Goal: Find specific page/section: Find specific page/section

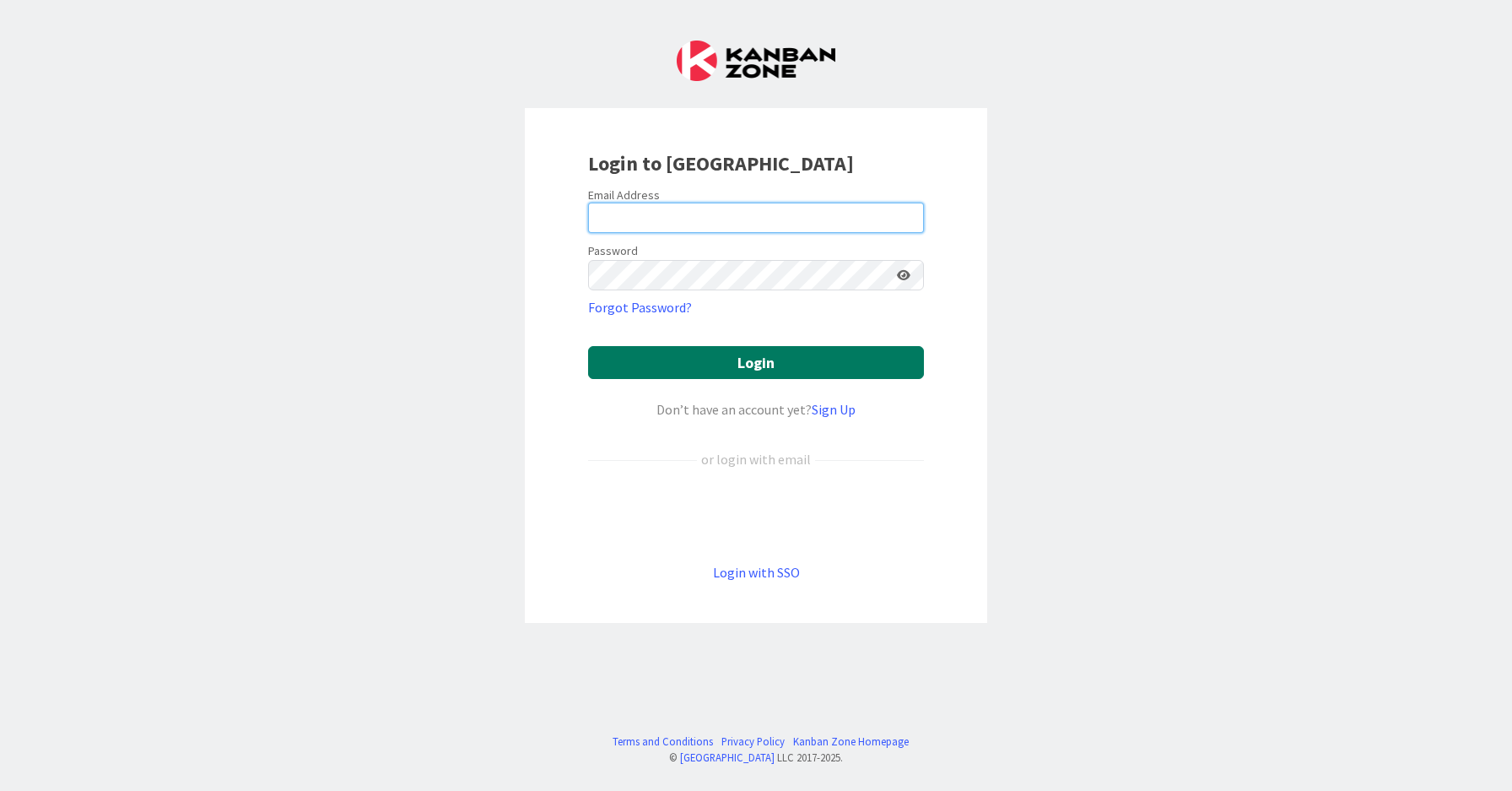
type input "[PERSON_NAME][EMAIL_ADDRESS][DOMAIN_NAME]"
click at [900, 366] on button "Login" at bounding box center [756, 363] width 335 height 33
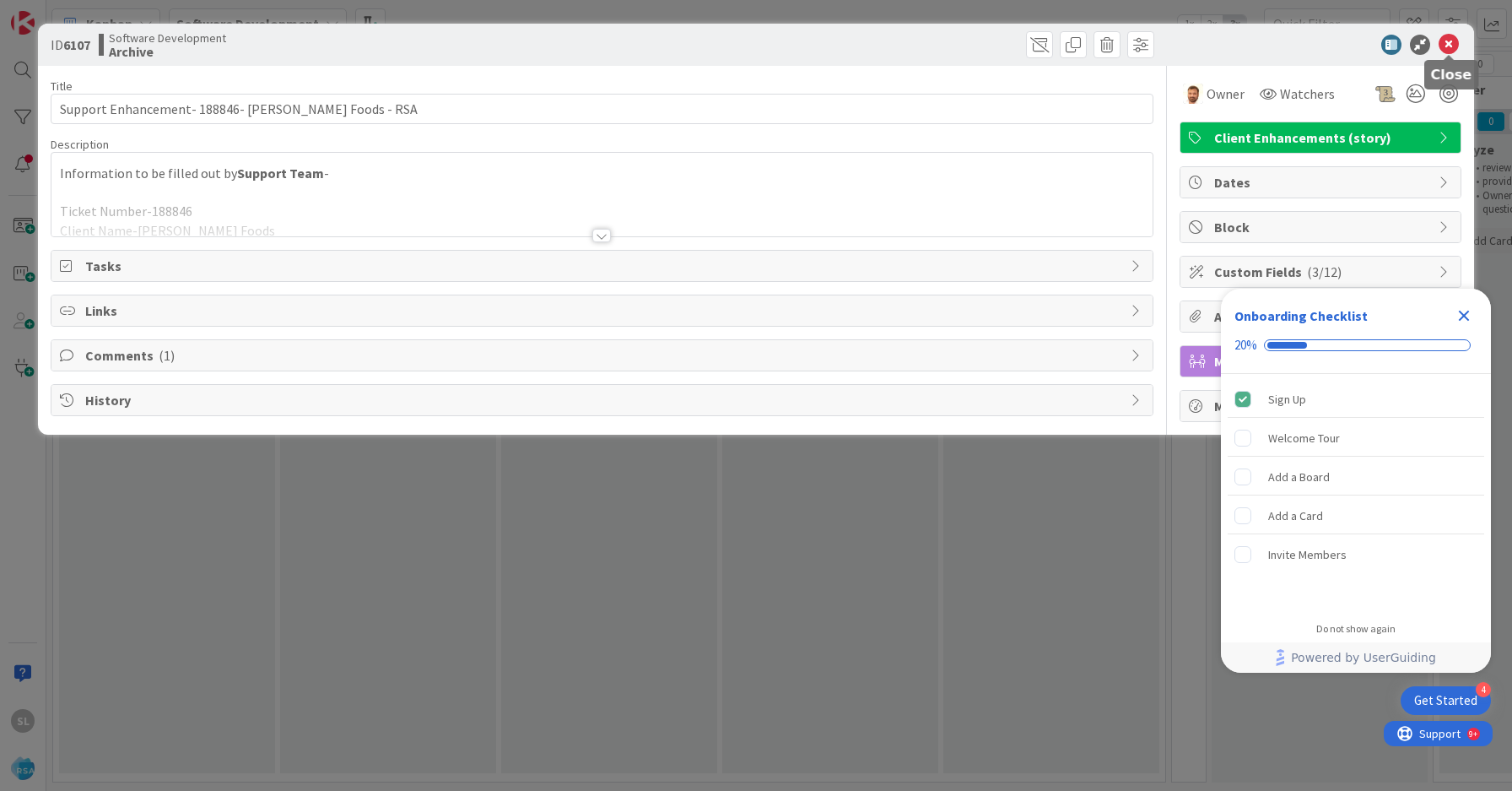
click at [1451, 42] on icon at bounding box center [1448, 44] width 20 height 20
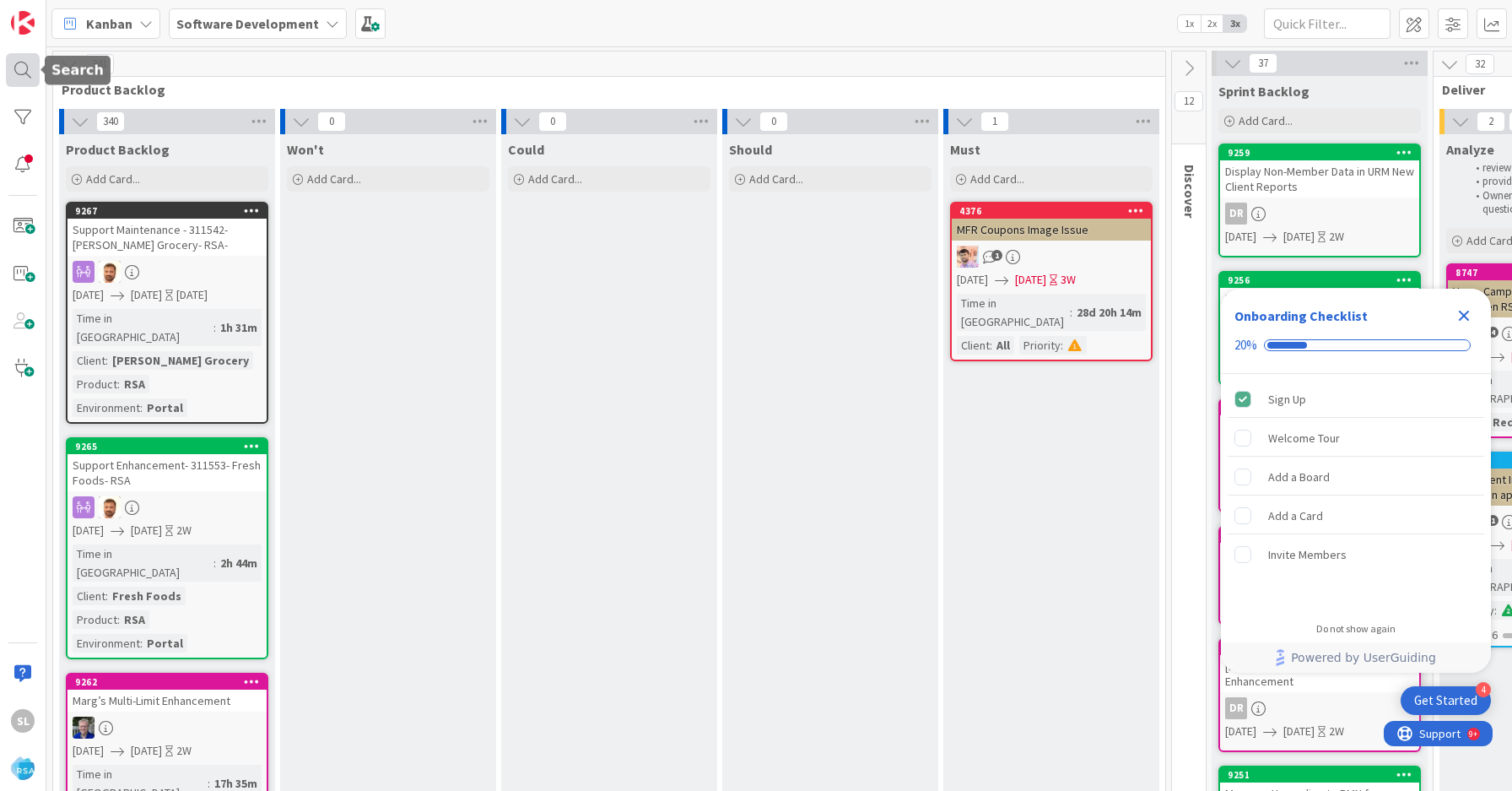
click at [18, 68] on div at bounding box center [22, 70] width 34 height 34
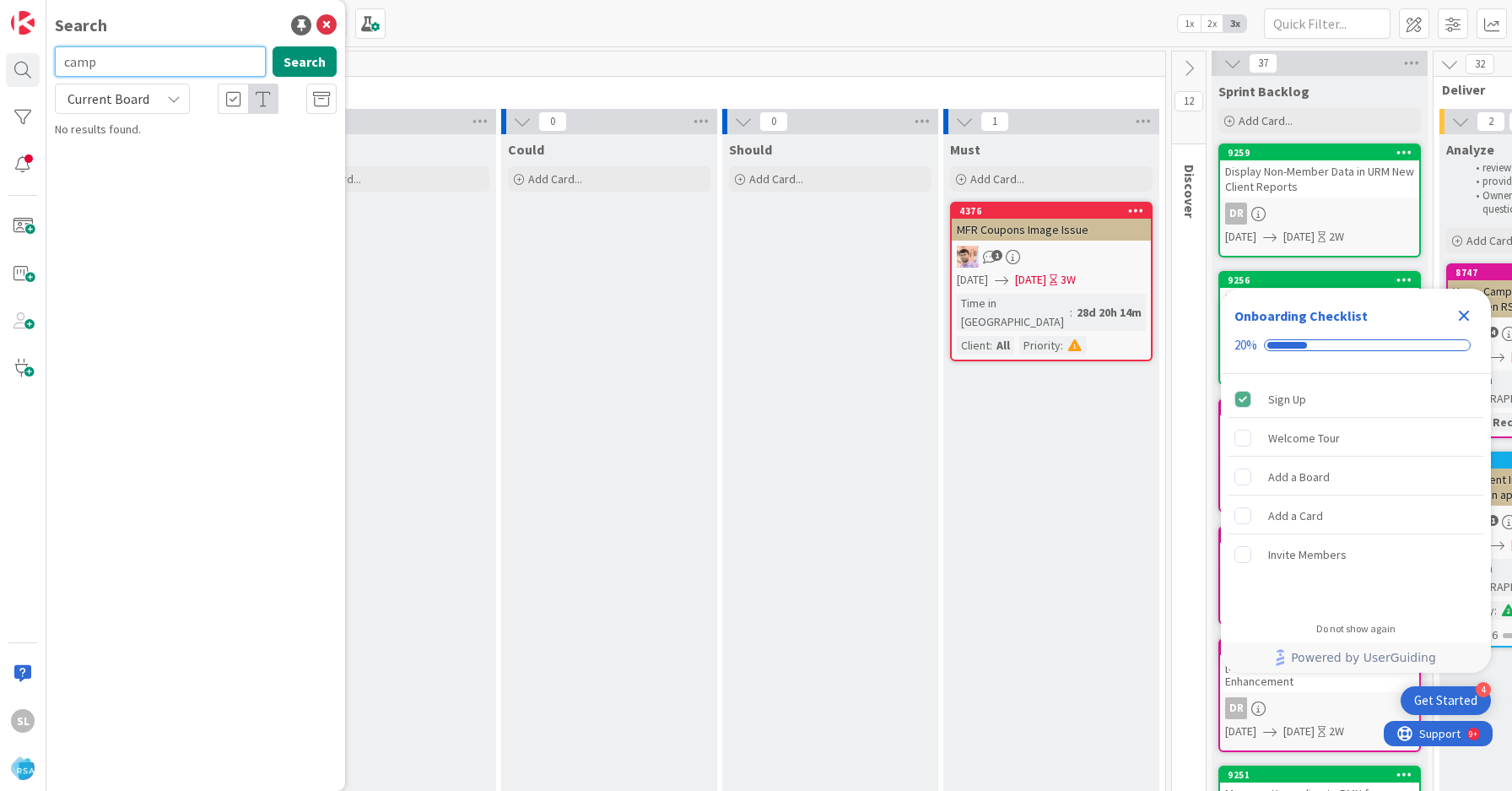
click at [142, 66] on input "camp" at bounding box center [160, 61] width 211 height 30
type input "cam"
click at [100, 60] on input "cam" at bounding box center [160, 61] width 211 height 30
click at [30, 110] on div at bounding box center [22, 117] width 34 height 34
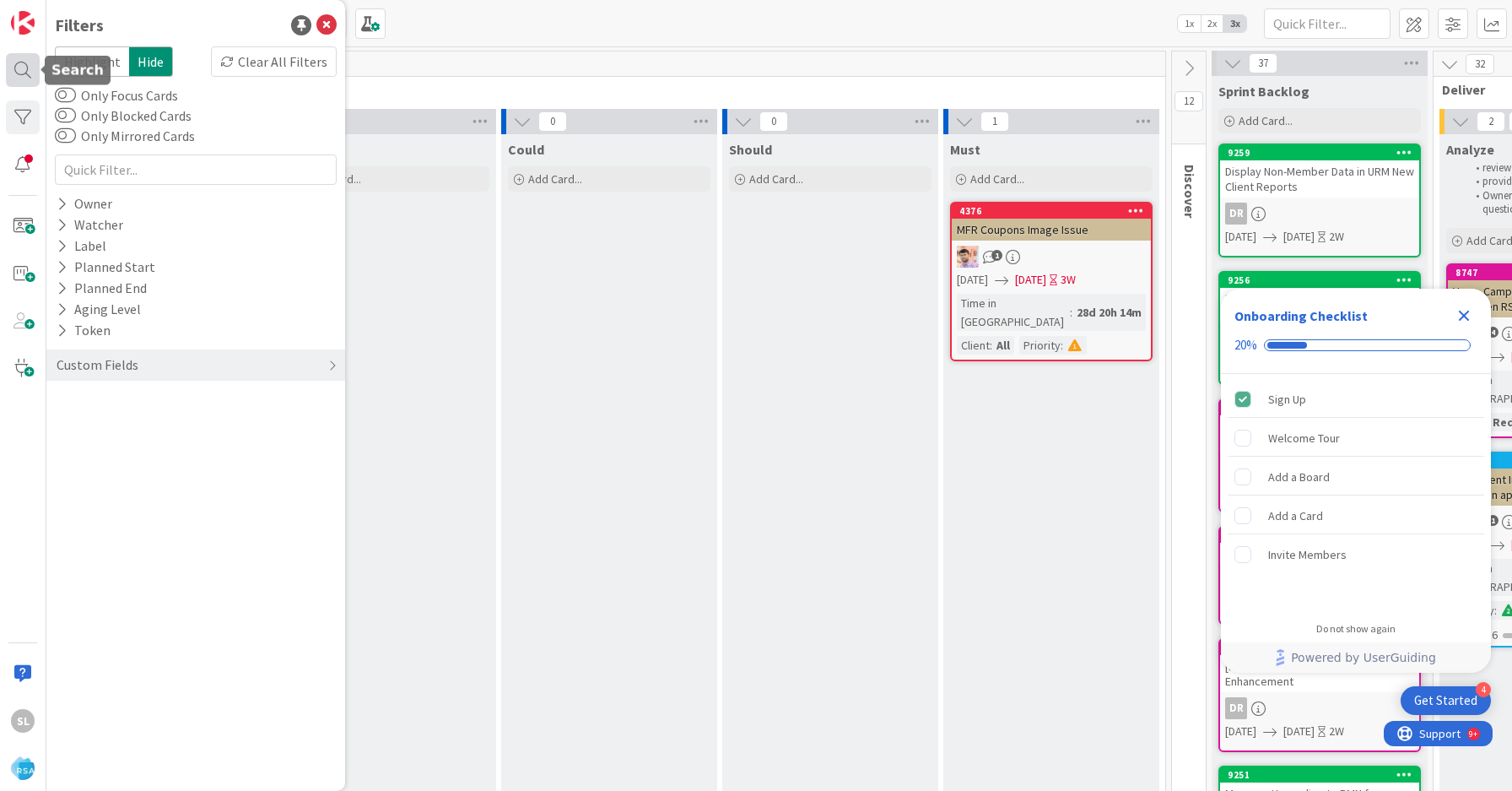
click at [22, 60] on div at bounding box center [22, 70] width 34 height 34
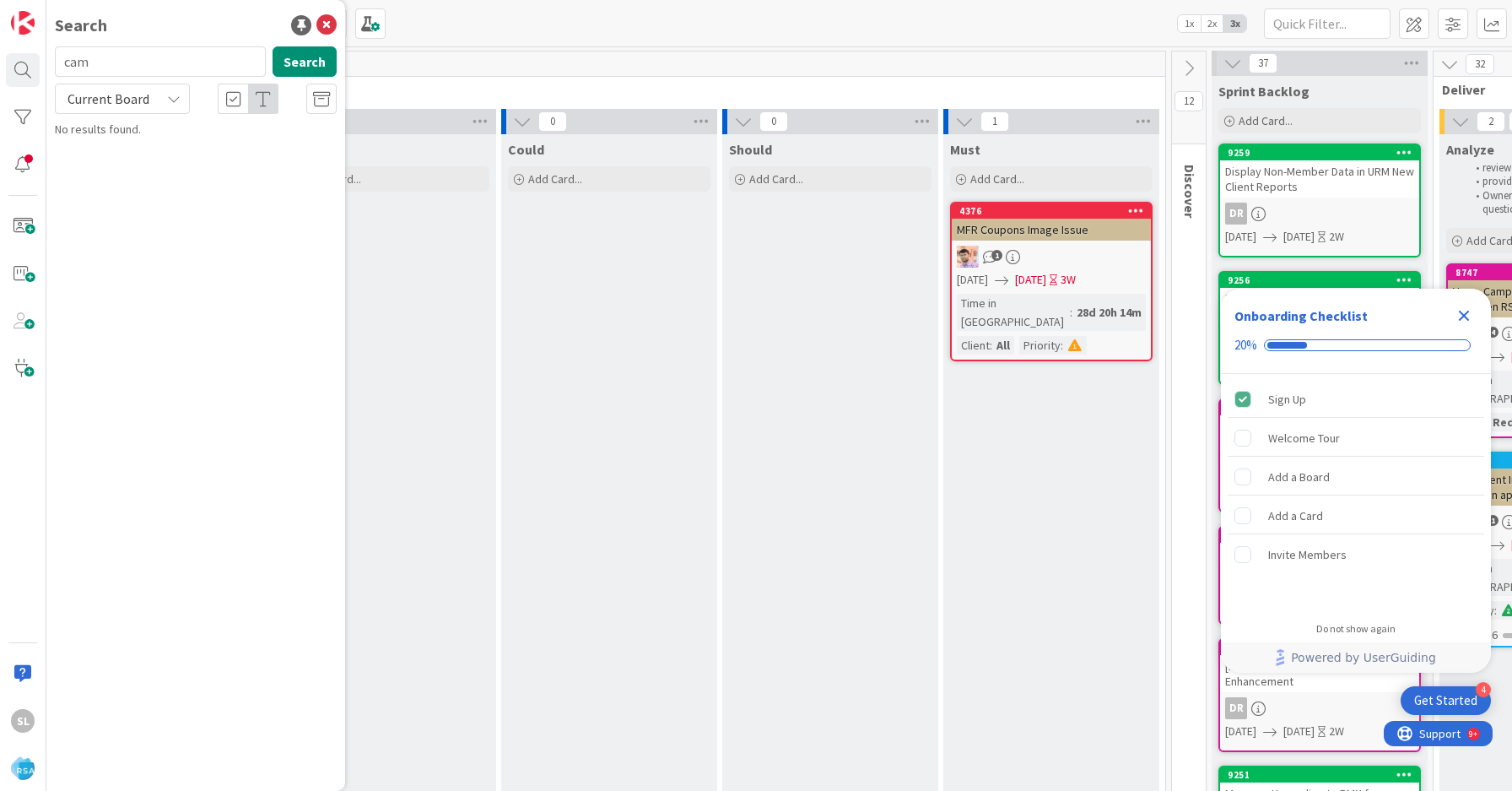
click at [107, 61] on input "cam" at bounding box center [160, 61] width 211 height 30
type input "9122"
click at [180, 151] on span "[PERSON_NAME] Market – Member Promos, Campaigns & Portal (App & Web)" at bounding box center [184, 158] width 213 height 33
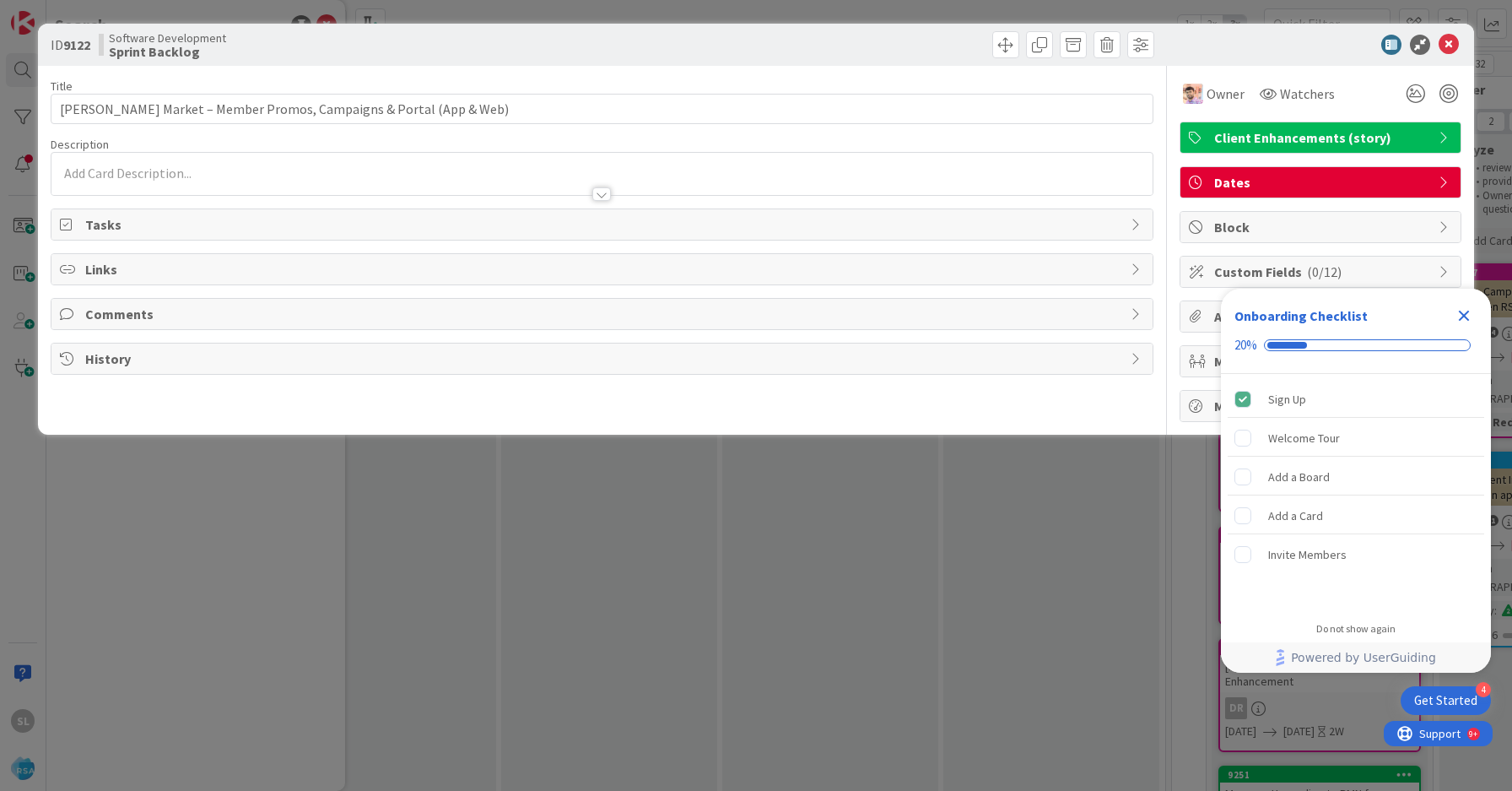
click at [602, 191] on div at bounding box center [601, 194] width 19 height 14
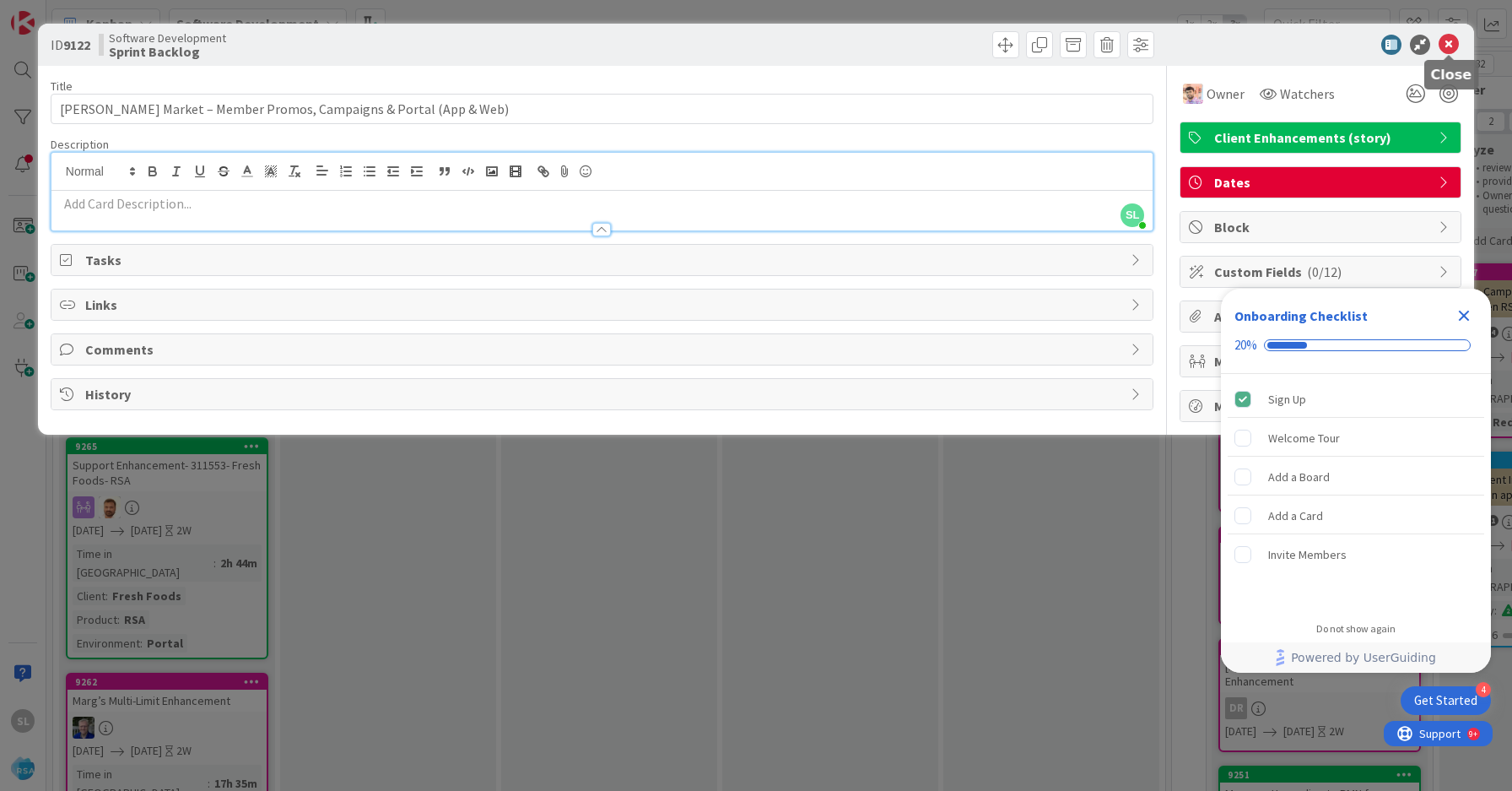
click at [1451, 41] on icon at bounding box center [1448, 44] width 20 height 20
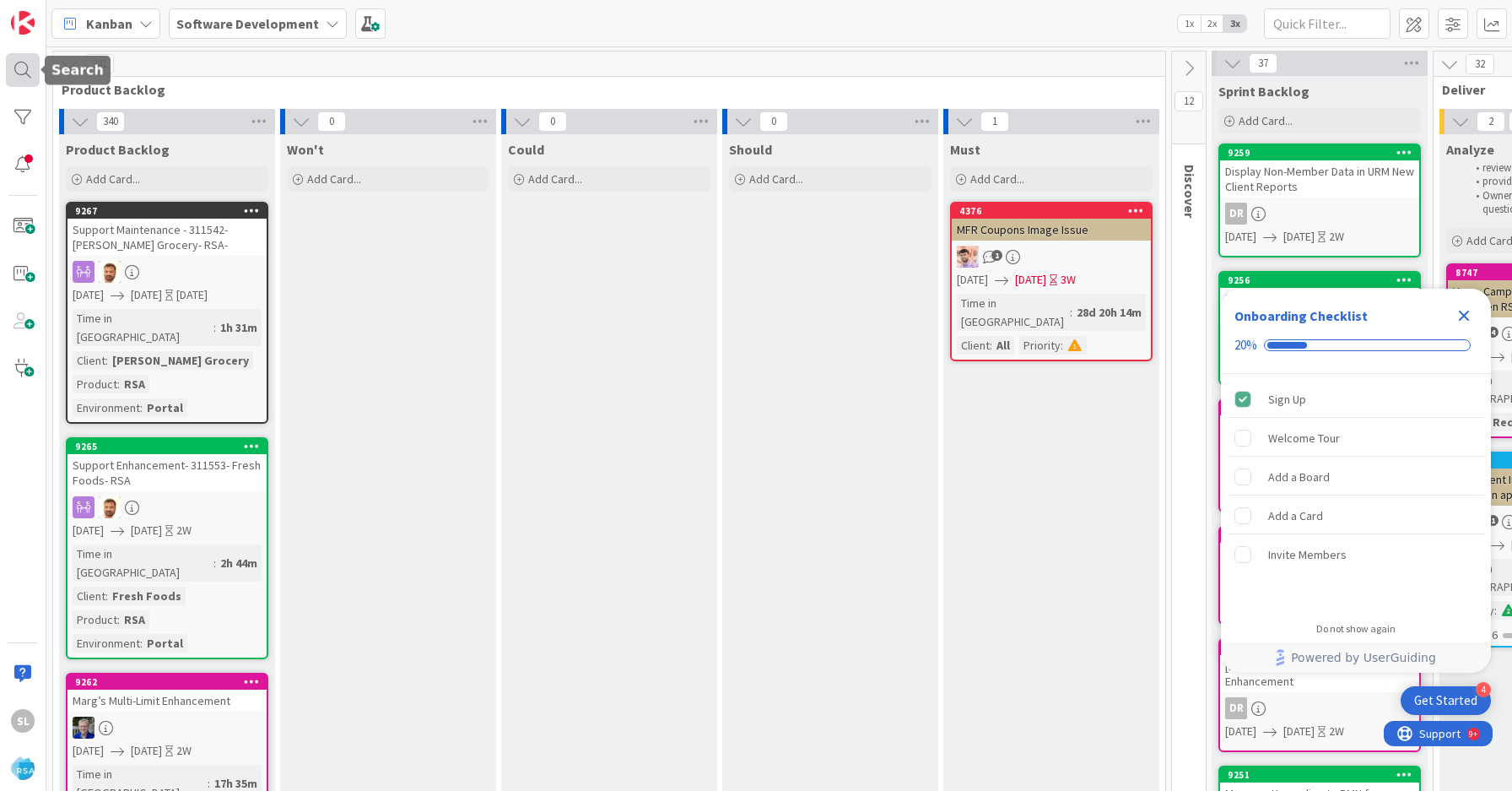
click at [28, 62] on div at bounding box center [22, 70] width 34 height 34
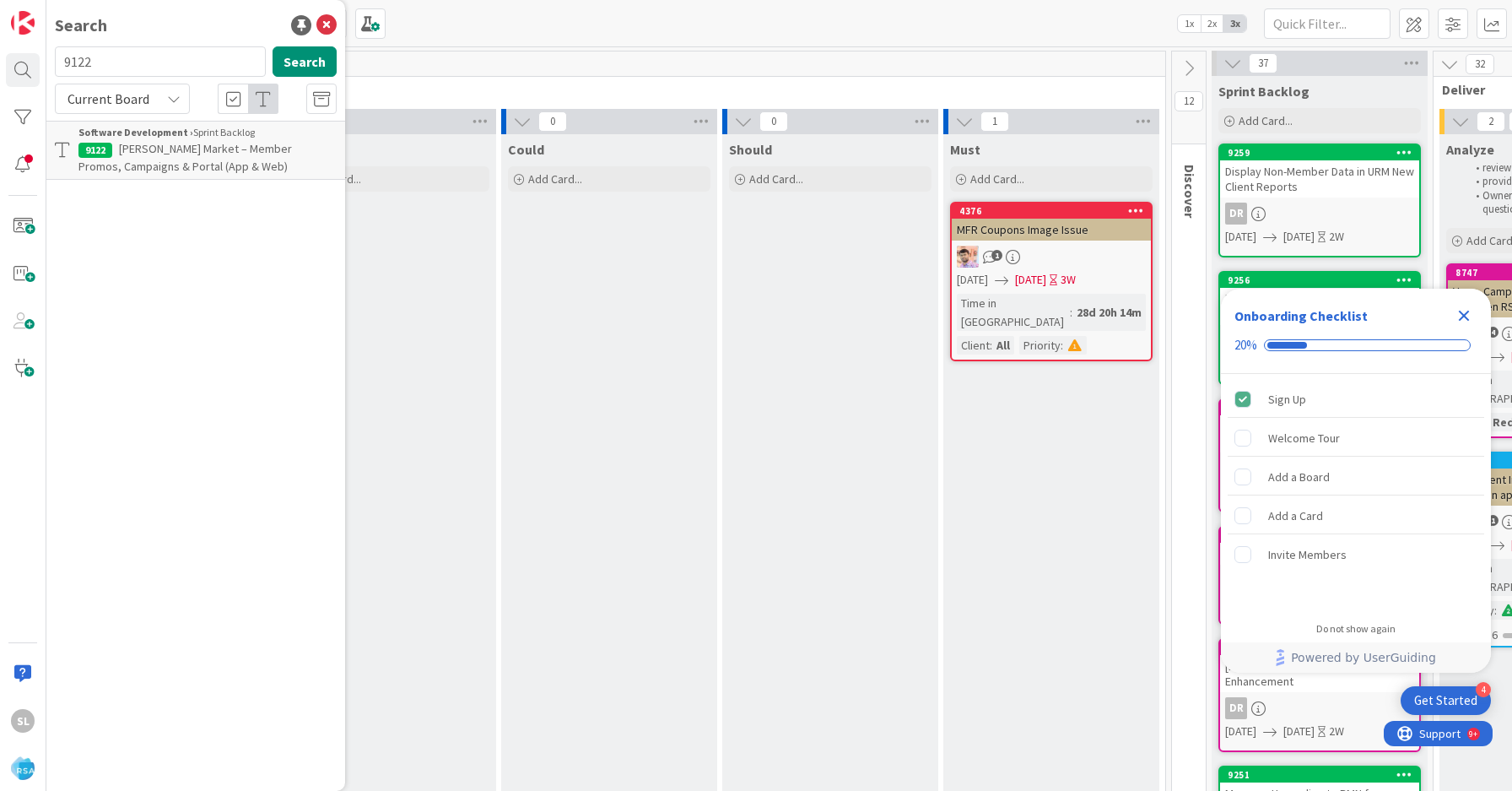
click at [130, 58] on input "9122" at bounding box center [160, 61] width 211 height 30
type input "picker"
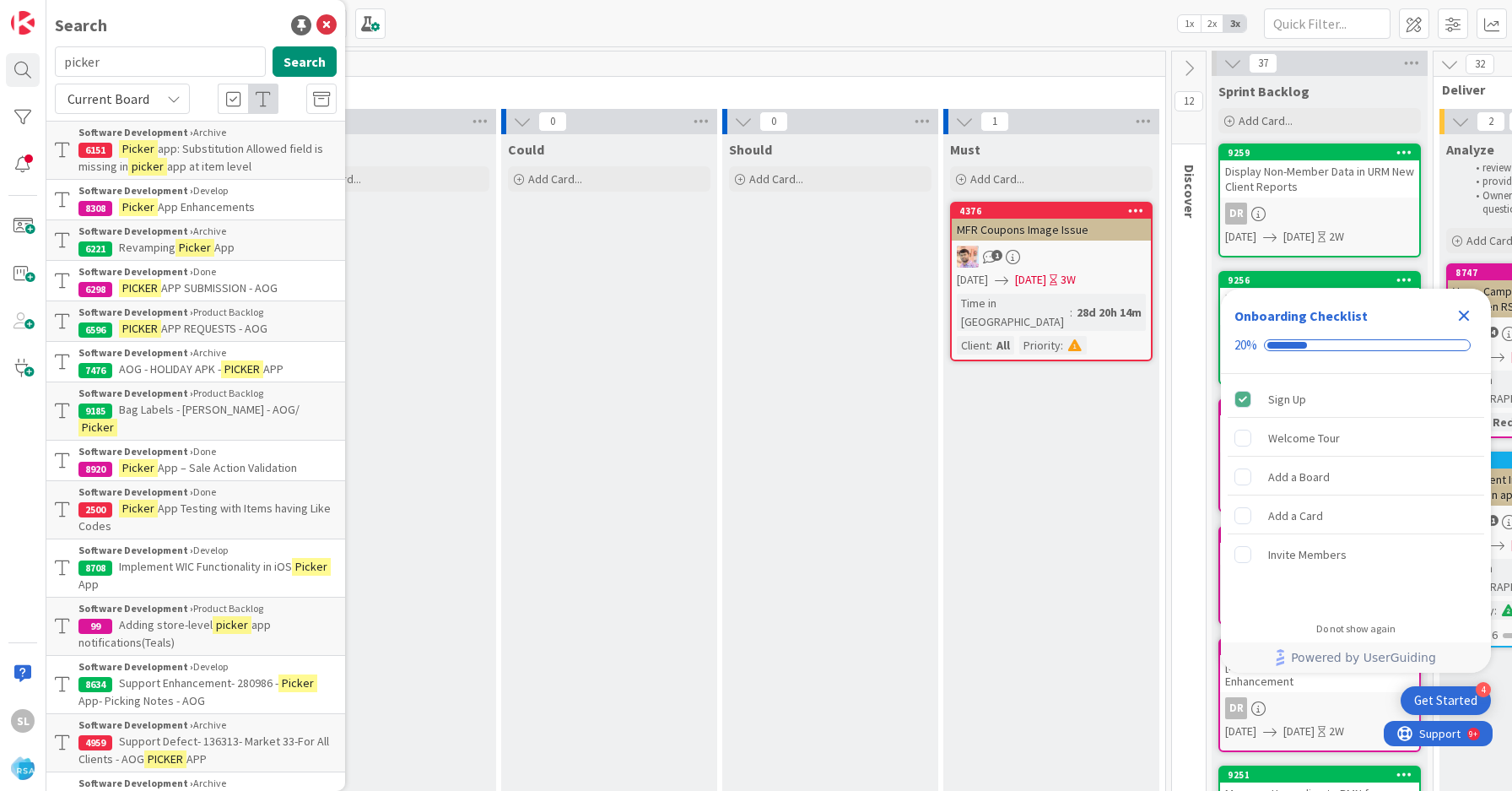
click at [192, 204] on span "App Enhancements" at bounding box center [207, 207] width 97 height 16
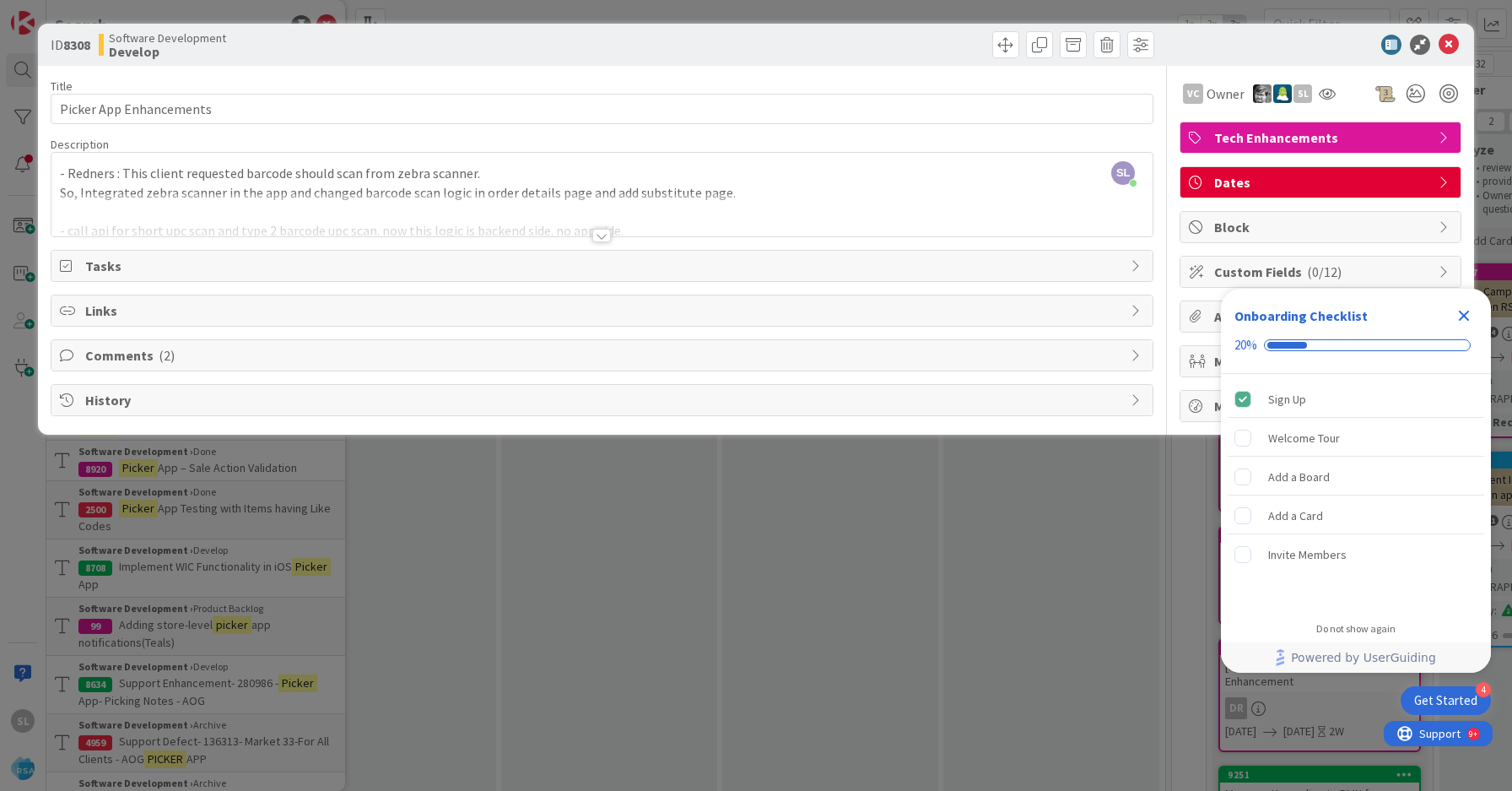
click at [604, 229] on div at bounding box center [601, 236] width 19 height 14
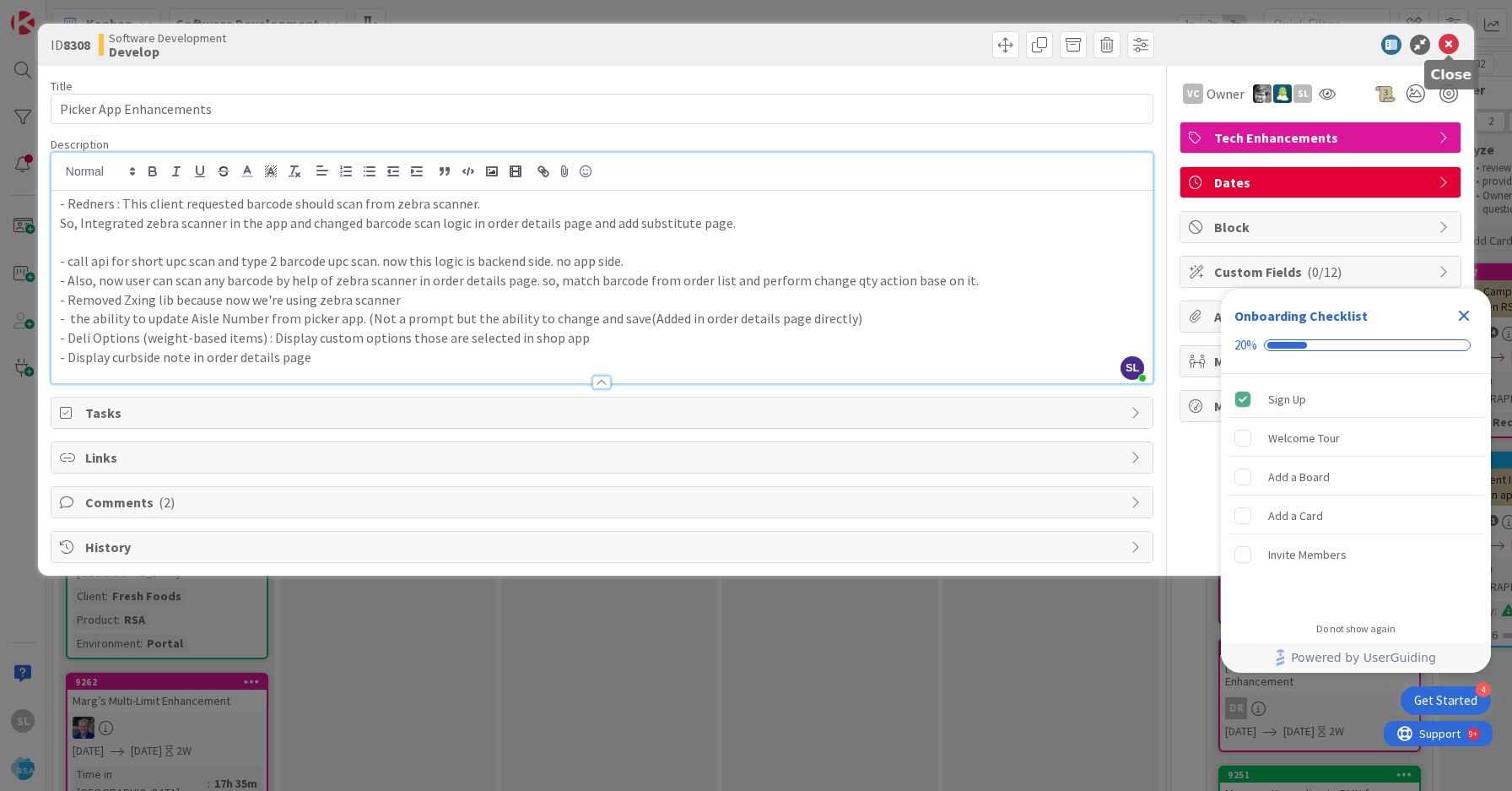
click at [1449, 45] on icon at bounding box center [1448, 44] width 20 height 20
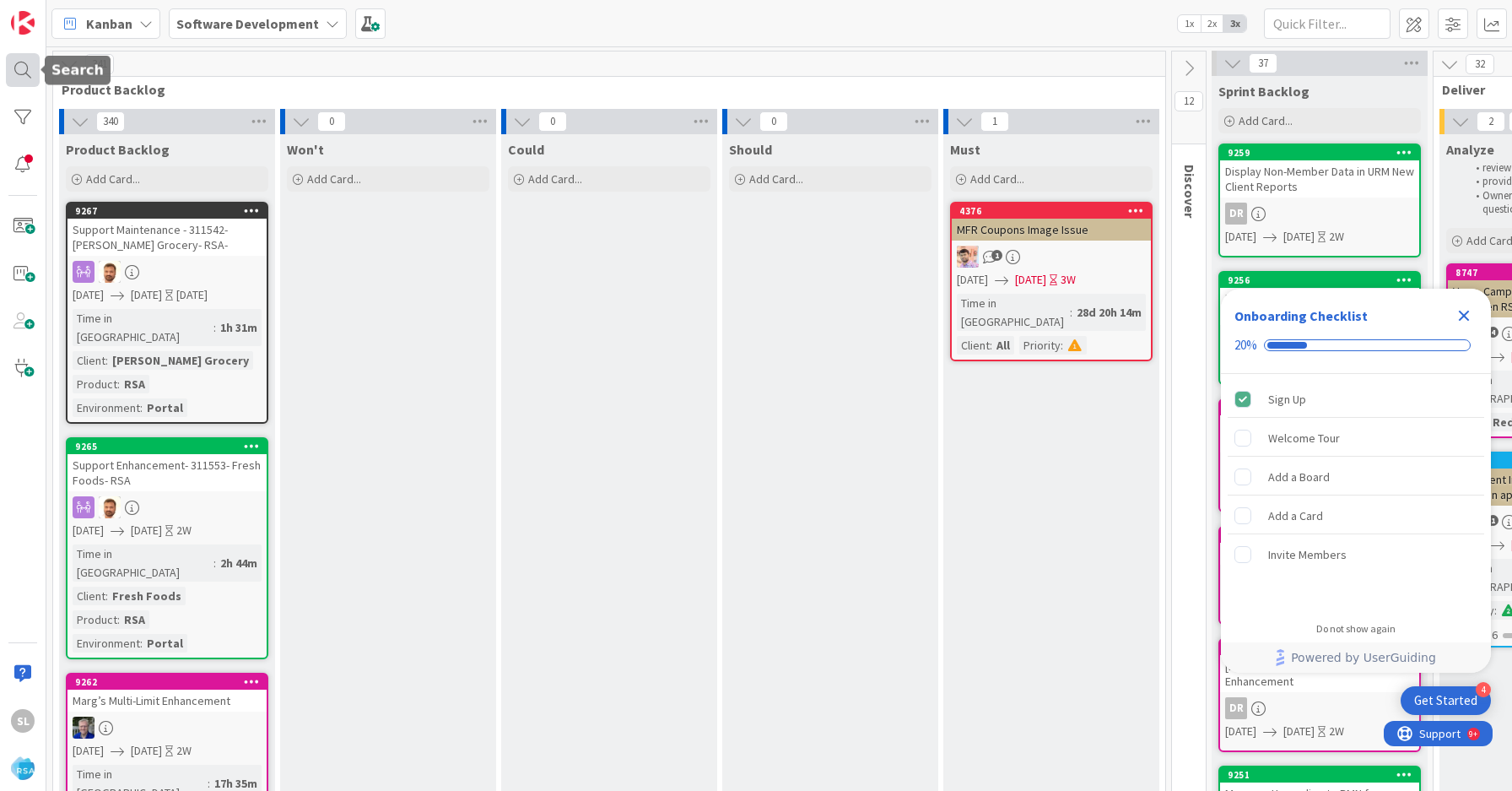
click at [26, 71] on div at bounding box center [22, 70] width 34 height 34
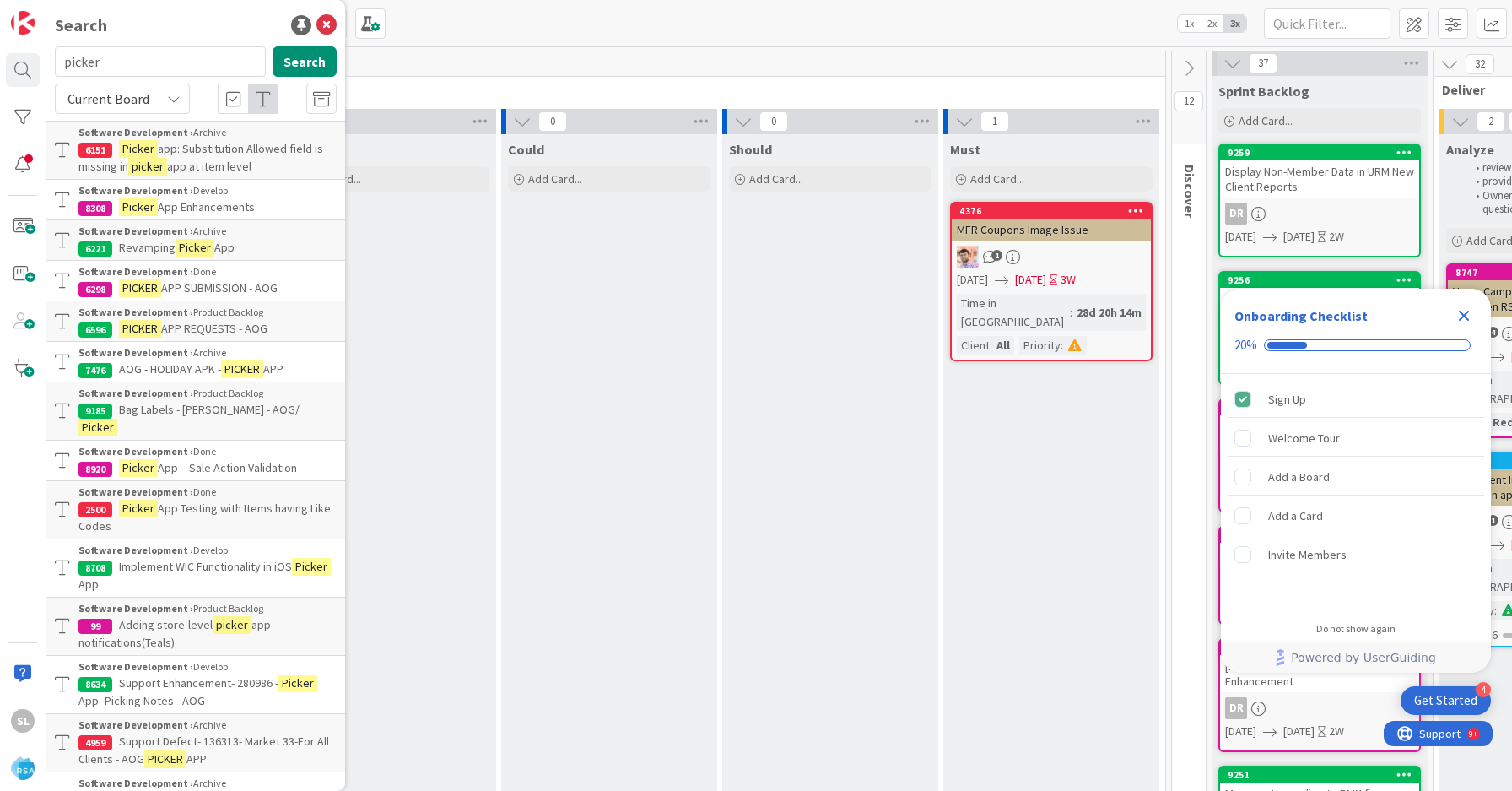
click at [97, 66] on input "picker" at bounding box center [160, 61] width 211 height 30
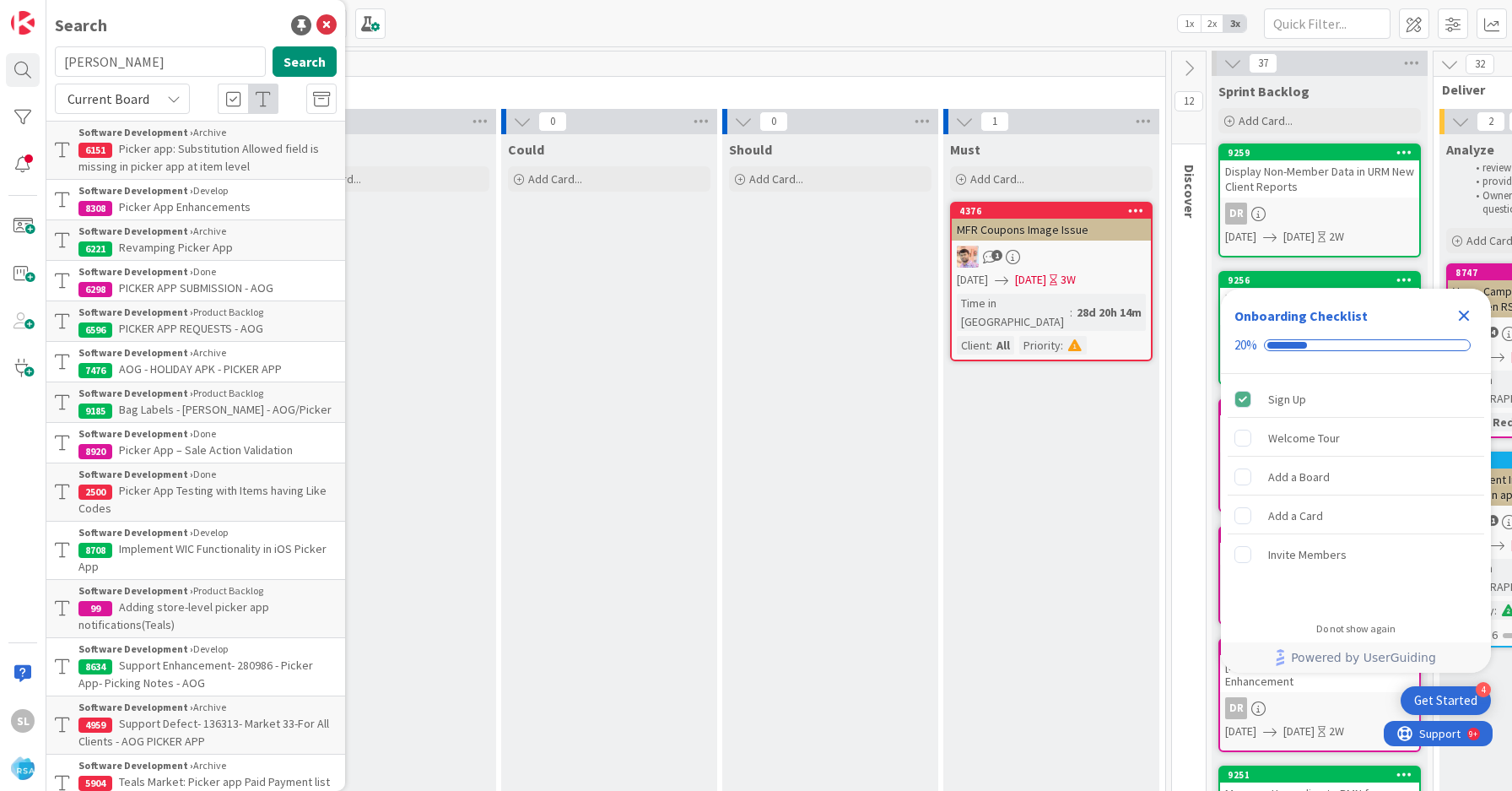
type input "[PERSON_NAME]"
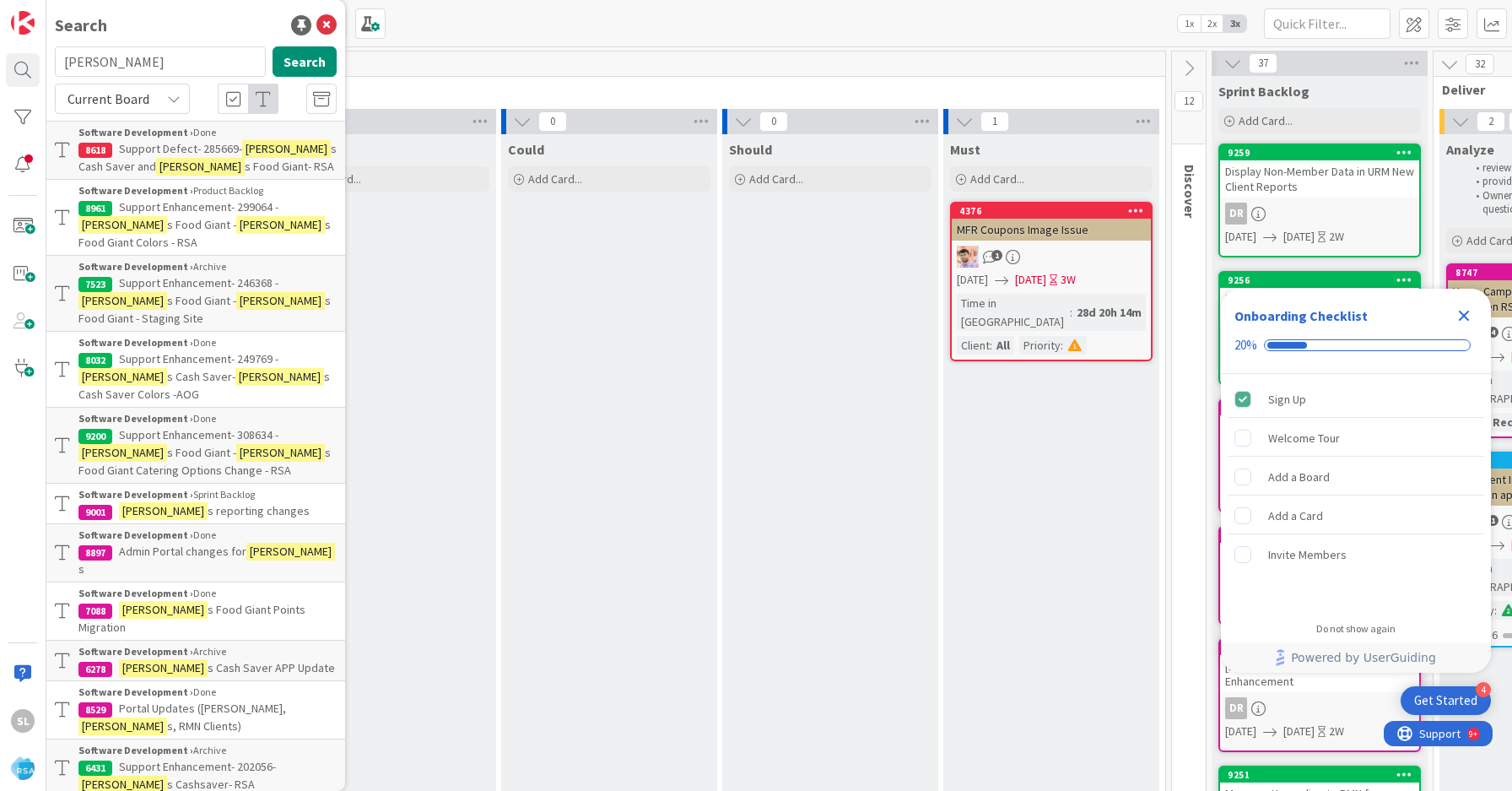
click at [197, 149] on span "Support Defect- 285669-" at bounding box center [180, 149] width 123 height 16
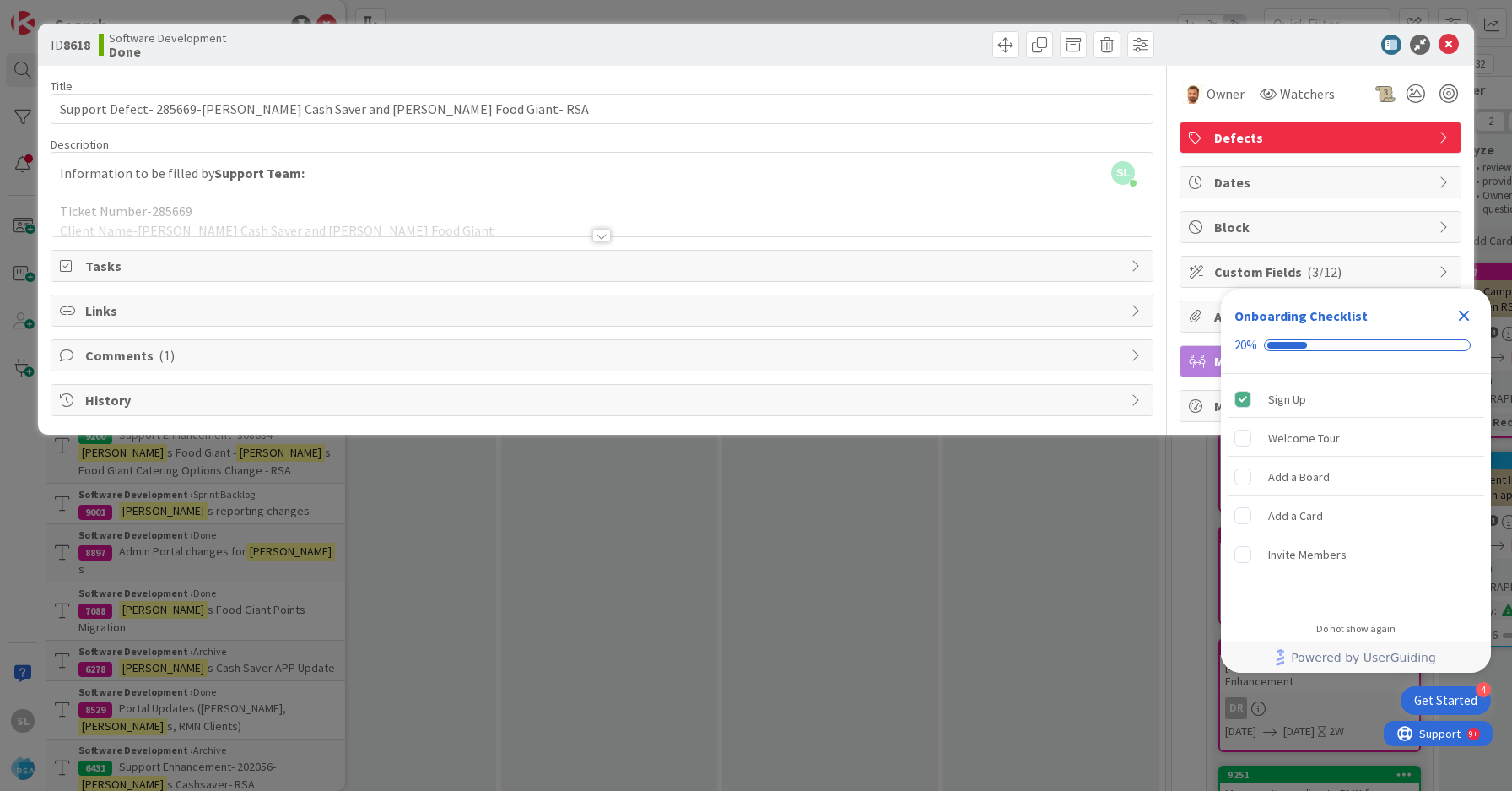
click at [597, 234] on div at bounding box center [601, 236] width 19 height 14
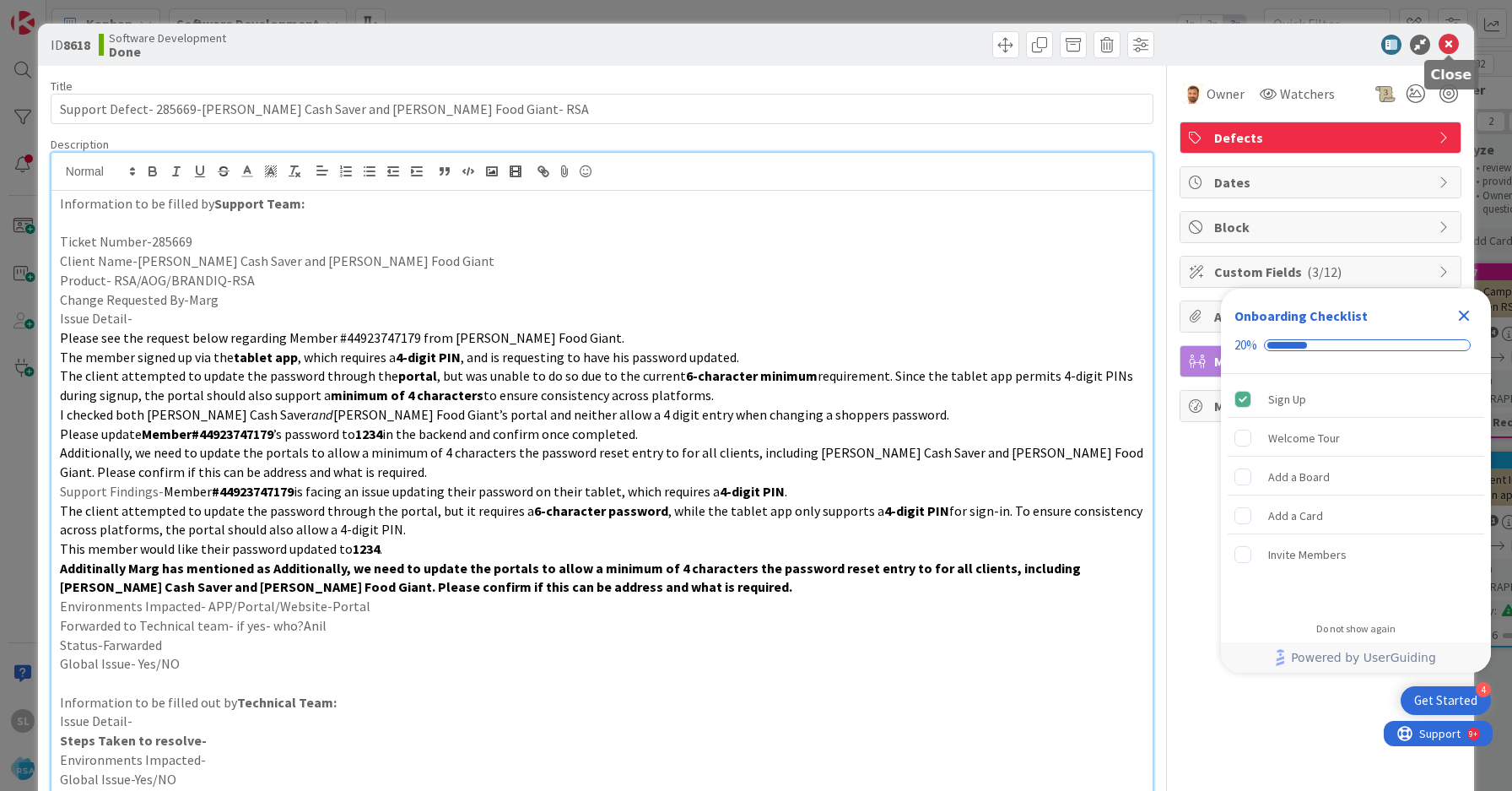
click at [1448, 37] on icon at bounding box center [1448, 44] width 20 height 20
